Goal: Task Accomplishment & Management: Complete application form

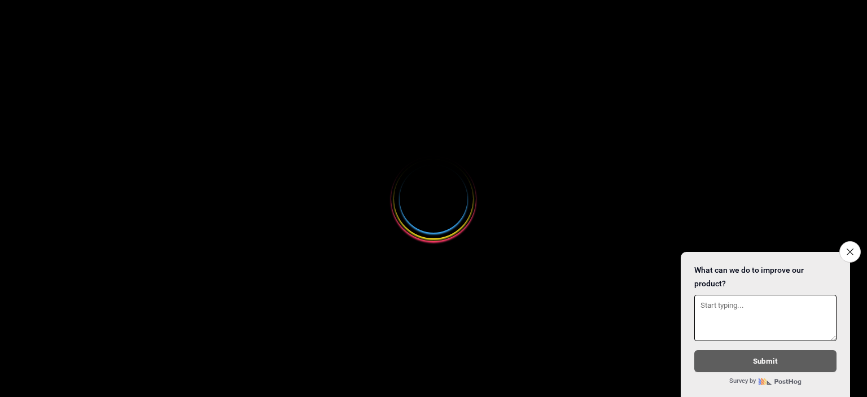
select select
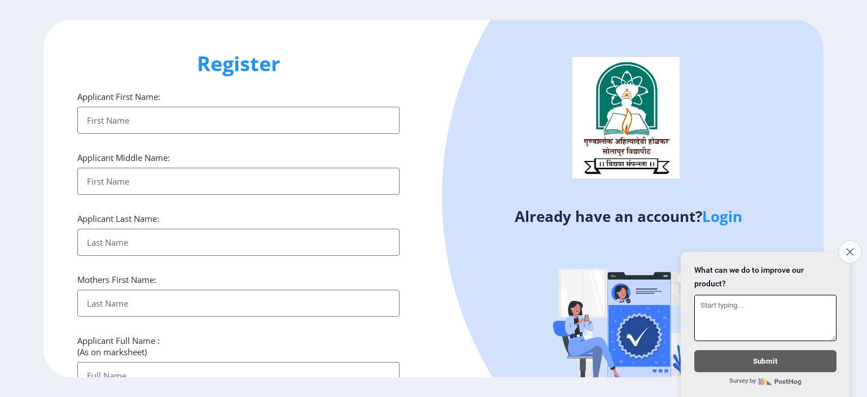
click at [847, 240] on button "Close survey" at bounding box center [850, 252] width 24 height 24
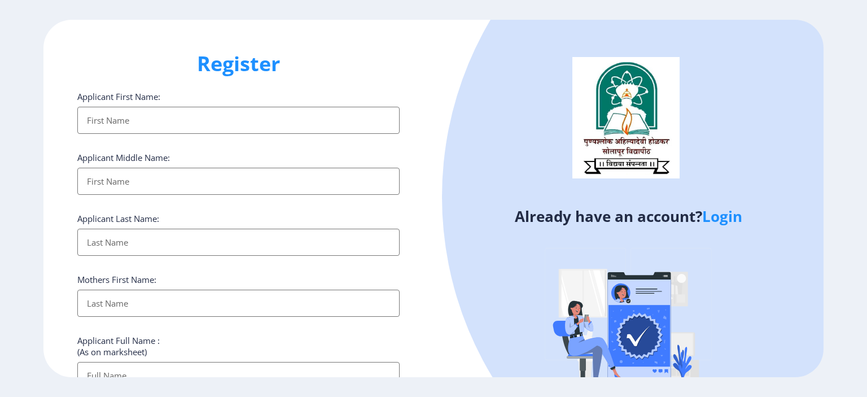
click at [866, 160] on ngx-register "Register Applicant First Name: Applicant Middle Name: Applicant Last Name: Moth…" at bounding box center [433, 198] width 867 height 357
click at [583, 171] on img at bounding box center [625, 117] width 107 height 121
drag, startPoint x: 583, startPoint y: 171, endPoint x: 418, endPoint y: 293, distance: 205.5
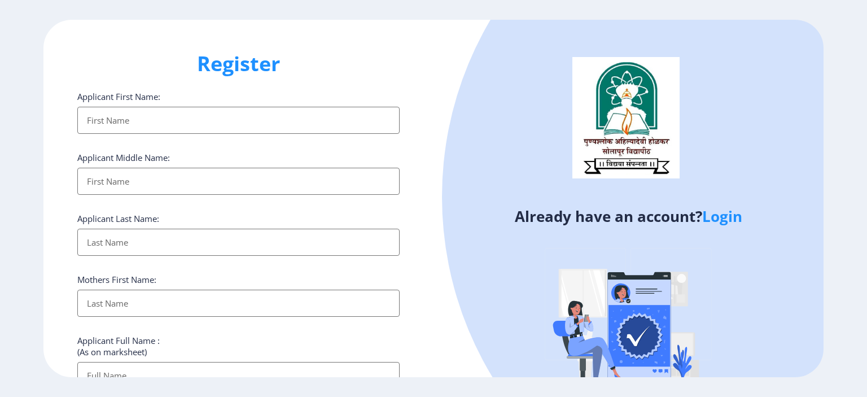
click at [418, 293] on div "Register Applicant First Name: Applicant Middle Name: Applicant Last Name: Moth…" at bounding box center [433, 198] width 780 height 357
click at [418, 293] on div "Register Applicant First Name: Applicant Middle Name: Applicant Last Name: Moth…" at bounding box center [238, 198] width 390 height 357
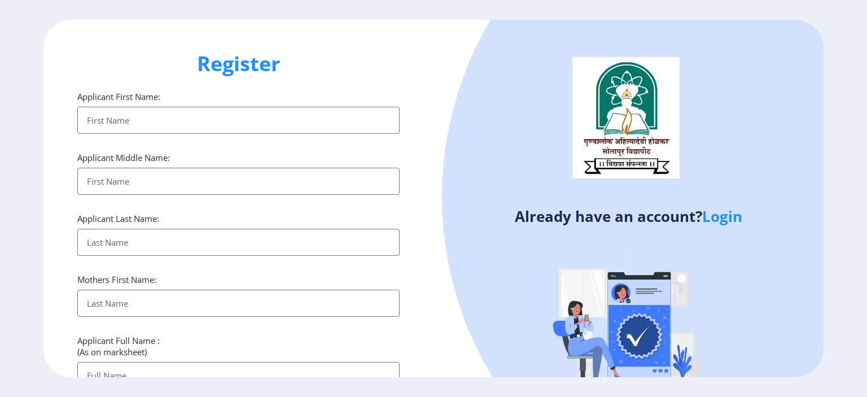
click at [418, 293] on div "Register Applicant First Name: Applicant Middle Name: Applicant Last Name: Moth…" at bounding box center [238, 198] width 390 height 357
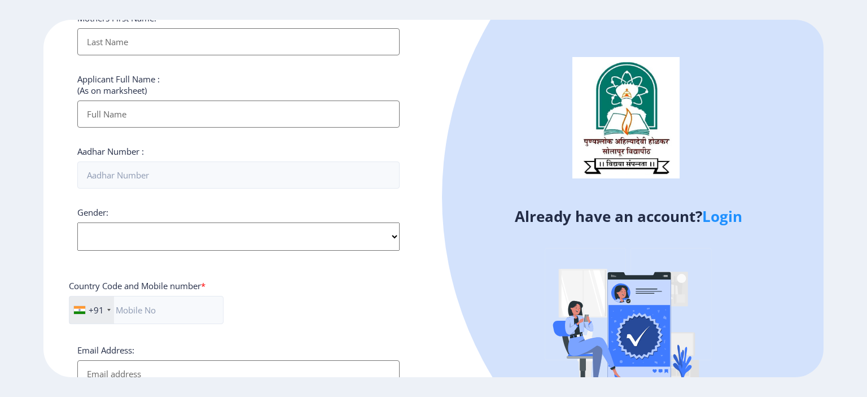
scroll to position [427, 0]
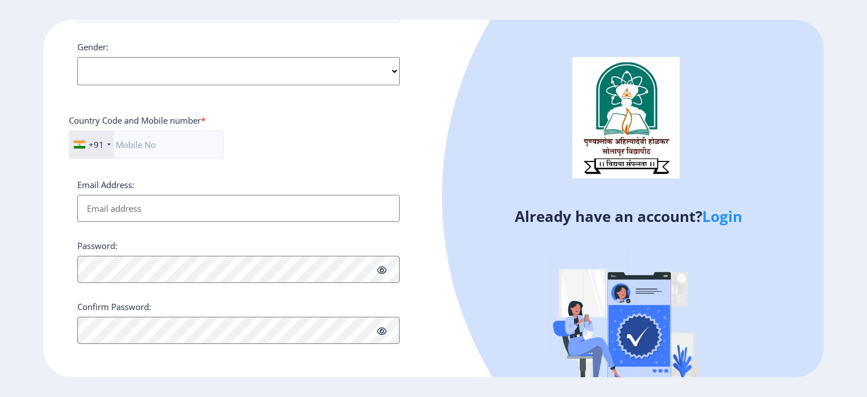
drag, startPoint x: 317, startPoint y: 378, endPoint x: 316, endPoint y: 354, distance: 23.7
click at [316, 354] on div "Register Applicant First Name: Applicant Middle Name: Applicant Last Name: Moth…" at bounding box center [433, 198] width 867 height 397
click at [316, 354] on div "Register Applicant First Name: Applicant Middle Name: Applicant Last Name: Moth…" at bounding box center [238, 198] width 390 height 357
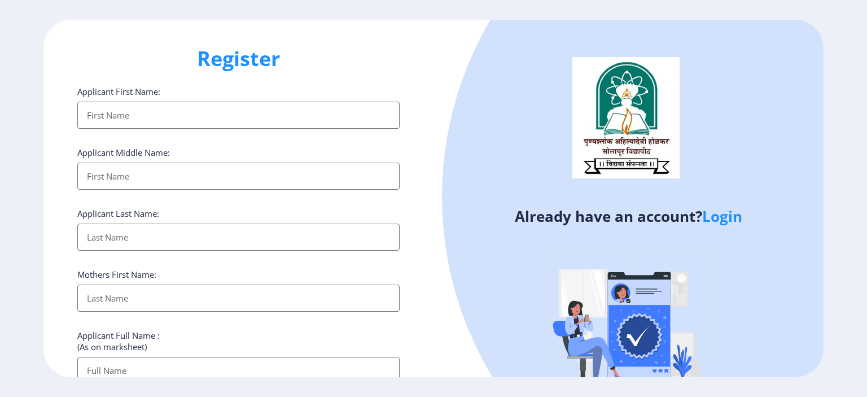
scroll to position [0, 0]
